Goal: Transaction & Acquisition: Obtain resource

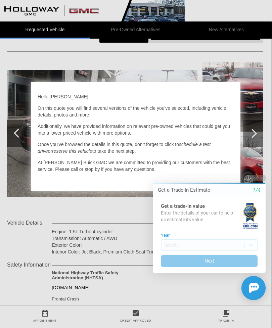
scroll to position [62, 1]
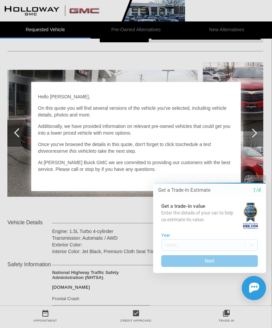
click at [241, 194] on div "Get a Trade-In Estimate 1/4" at bounding box center [209, 190] width 113 height 7
click at [263, 190] on div "Get a Trade-In Estimate 1/4" at bounding box center [209, 190] width 113 height 7
click at [265, 190] on div "Get a Trade-In Estimate 1/4" at bounding box center [209, 190] width 113 height 7
click at [207, 194] on div "Get a Trade-In Estimate 1/4" at bounding box center [209, 190] width 113 height 13
click at [201, 211] on div "Enter the details of your car to help us estimate its value." at bounding box center [201, 216] width 81 height 13
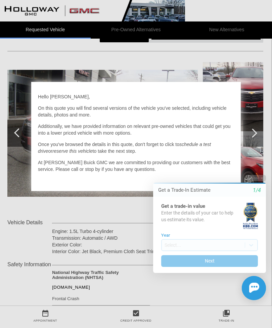
click at [236, 204] on div "Get a trade-in value" at bounding box center [201, 206] width 81 height 7
click at [242, 199] on div "Get a trade-in value Enter the details of your car to help us estimate its valu…" at bounding box center [209, 235] width 113 height 76
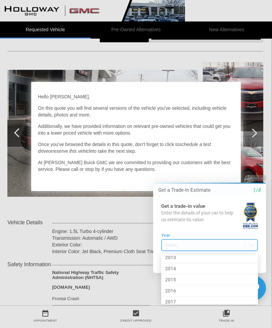
scroll to position [238, 0]
click at [225, 286] on div "2016" at bounding box center [209, 289] width 97 height 11
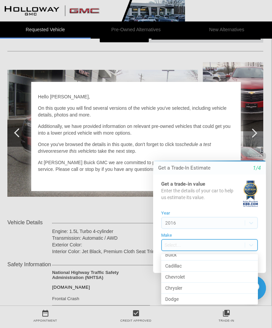
scroll to position [71, 0]
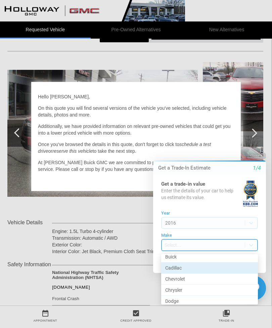
click at [231, 267] on div "Cadillac" at bounding box center [209, 268] width 97 height 11
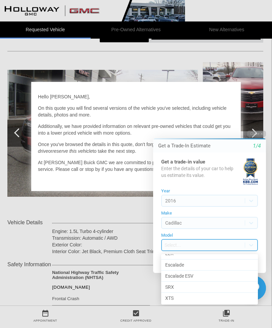
scroll to position [62, 0]
click at [225, 285] on div "SRX" at bounding box center [209, 287] width 97 height 11
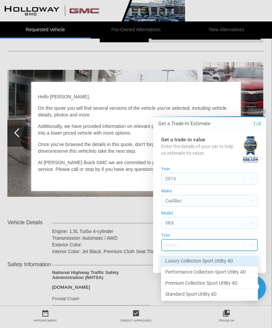
click at [238, 261] on div "Luxury Collection Sport Utility 4D" at bounding box center [209, 261] width 97 height 11
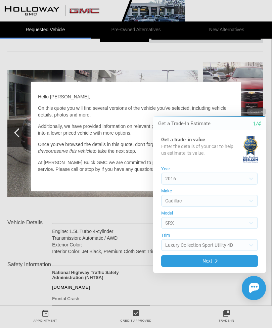
click at [239, 263] on button "Next" at bounding box center [209, 261] width 97 height 12
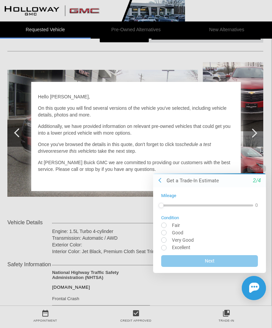
click at [164, 233] on input "radio" at bounding box center [209, 232] width 97 height 5
radio input "true"
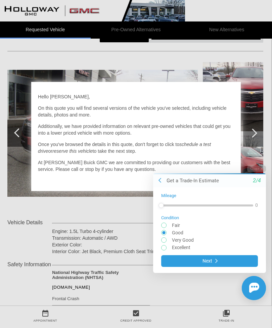
click at [162, 240] on input "radio" at bounding box center [209, 239] width 97 height 5
radio input "true"
click at [232, 261] on button "Next" at bounding box center [209, 261] width 97 height 12
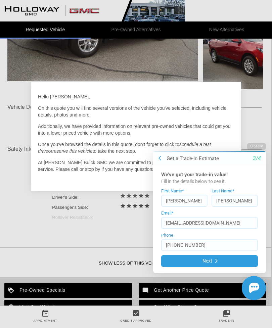
scroll to position [178, 1]
click at [139, 137] on html "Welcome! Get a Trade-In Estimate [DATE]'ve got your trade-in value! Fill in the…" at bounding box center [205, 137] width 133 height 0
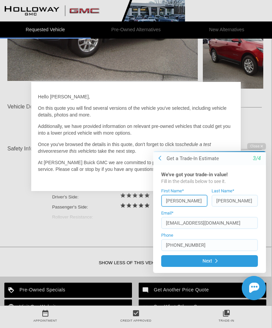
click at [170, 203] on input "[PERSON_NAME]" at bounding box center [184, 201] width 46 height 12
click at [170, 200] on input "[PERSON_NAME]" at bounding box center [184, 201] width 46 height 12
click at [146, 207] on div "Close Get a Trade-In Estimate [DATE]'ve got your trade-in value! Fill in the de…" at bounding box center [205, 221] width 121 height 157
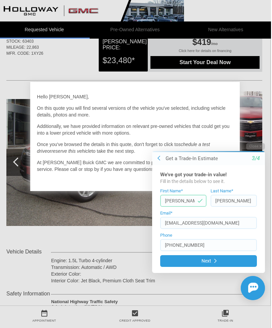
scroll to position [0, 1]
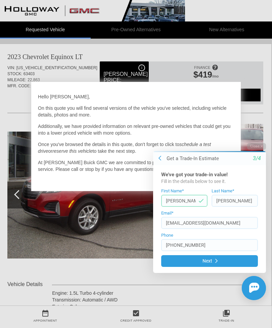
click at [261, 187] on div "We've got your trade-in value! Fill in the details below to see it. First Name*…" at bounding box center [209, 219] width 113 height 108
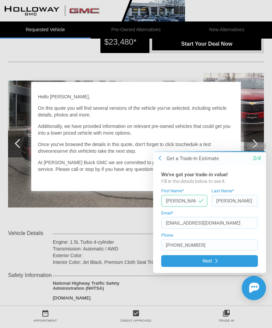
scroll to position [51, 0]
click at [261, 144] on button "Close" at bounding box center [256, 146] width 19 height 6
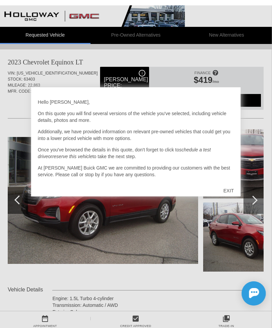
scroll to position [0, 0]
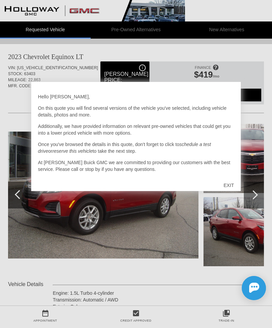
click at [233, 184] on div "EXIT" at bounding box center [229, 185] width 24 height 20
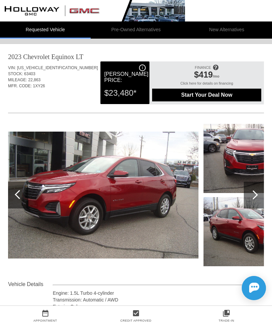
click at [256, 195] on div at bounding box center [253, 194] width 9 height 9
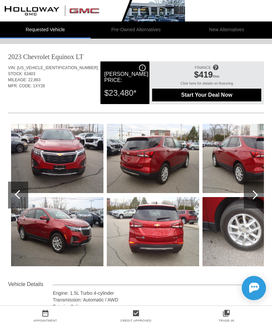
click at [258, 197] on div at bounding box center [254, 195] width 20 height 27
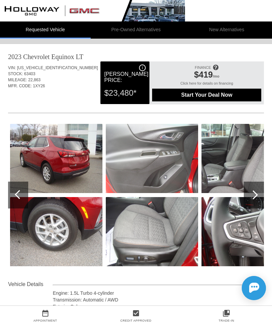
click at [257, 196] on div at bounding box center [254, 195] width 20 height 27
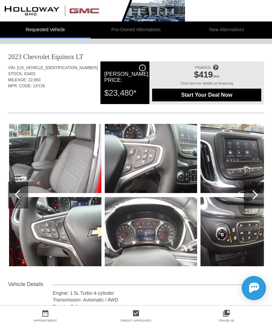
click at [257, 199] on div at bounding box center [254, 195] width 20 height 27
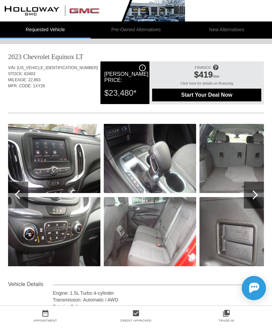
click at [261, 195] on div at bounding box center [254, 195] width 20 height 27
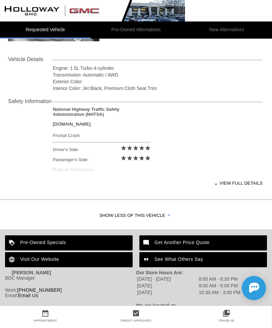
scroll to position [227, 0]
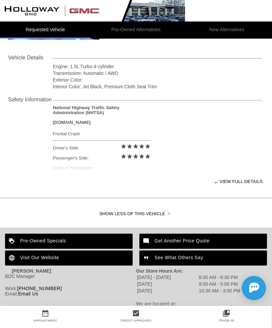
click at [92, 239] on div "Pre-Owned Specials" at bounding box center [69, 241] width 128 height 15
